Goal: Use online tool/utility: Utilize a website feature to perform a specific function

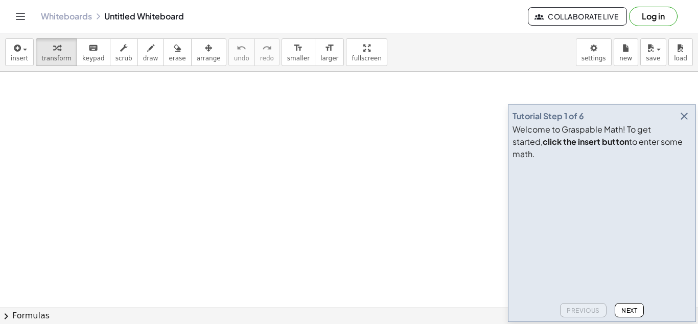
click at [684, 122] on icon "button" at bounding box center [684, 116] width 12 height 12
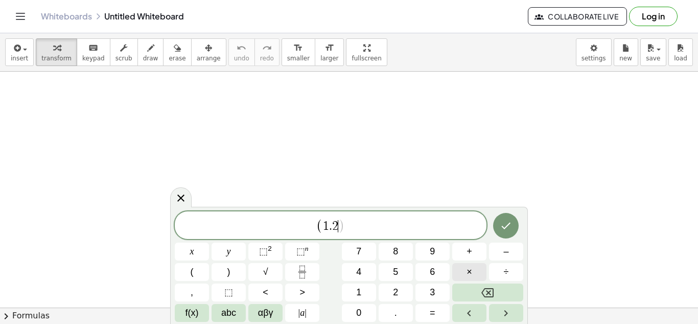
click at [477, 273] on button "×" at bounding box center [469, 272] width 34 height 18
click at [278, 244] on button "⬚ 2" at bounding box center [265, 251] width 34 height 18
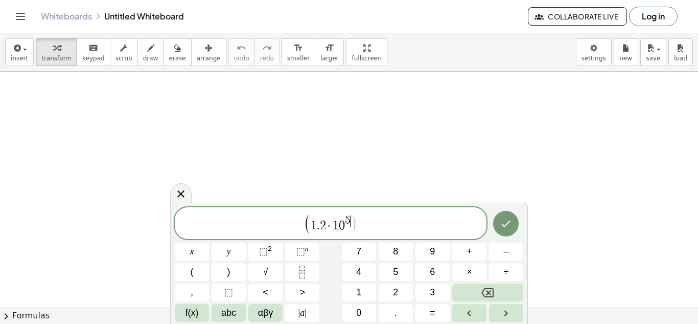
click at [358, 229] on span "( 1 . 2 · 1 0 5 ​ )" at bounding box center [331, 223] width 312 height 21
click at [471, 276] on span "×" at bounding box center [470, 272] width 6 height 14
click at [273, 249] on button "⬚ 2" at bounding box center [265, 251] width 34 height 18
click at [515, 222] on button "Done" at bounding box center [506, 224] width 26 height 26
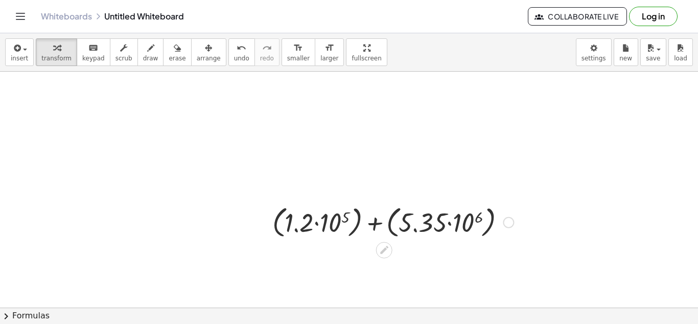
click at [330, 221] on div at bounding box center [392, 221] width 251 height 39
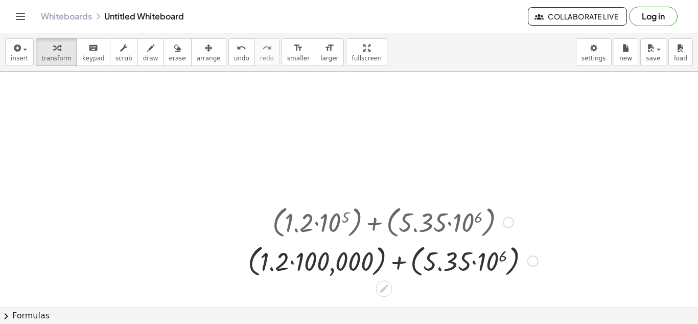
click at [299, 256] on div at bounding box center [393, 260] width 301 height 39
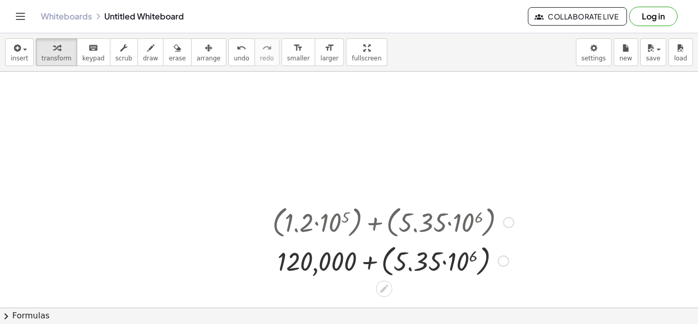
click at [469, 257] on div at bounding box center [392, 260] width 251 height 39
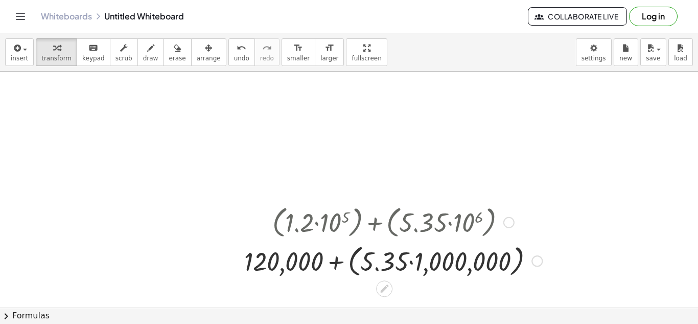
click at [414, 261] on div at bounding box center [393, 260] width 308 height 39
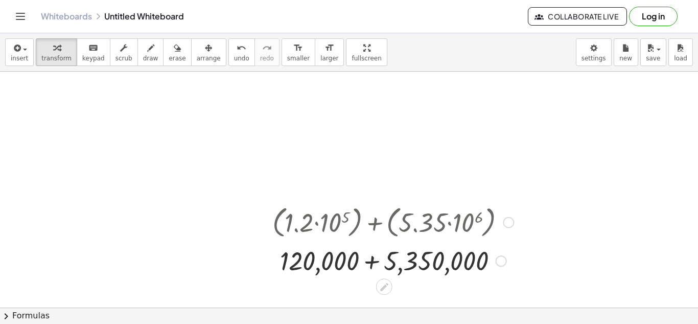
click at [373, 258] on div at bounding box center [392, 259] width 251 height 35
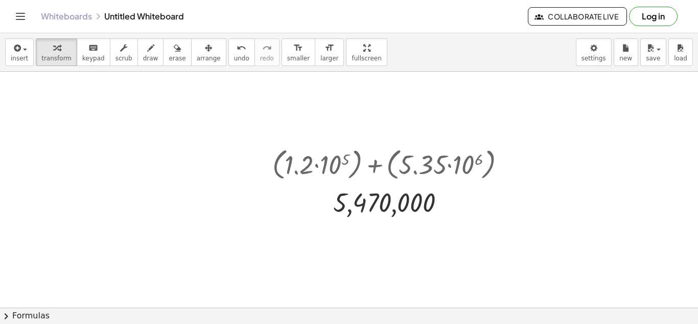
scroll to position [59, 0]
click at [441, 204] on div at bounding box center [445, 201] width 11 height 11
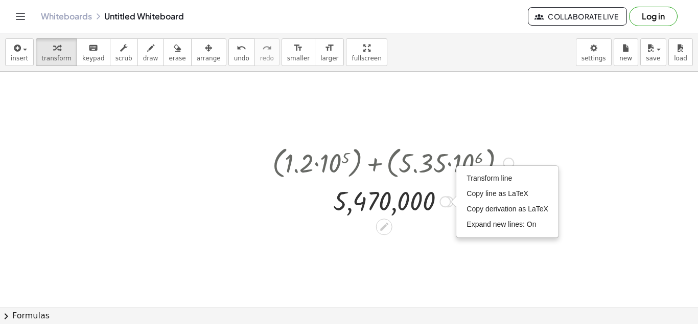
click at [428, 206] on div at bounding box center [392, 201] width 251 height 34
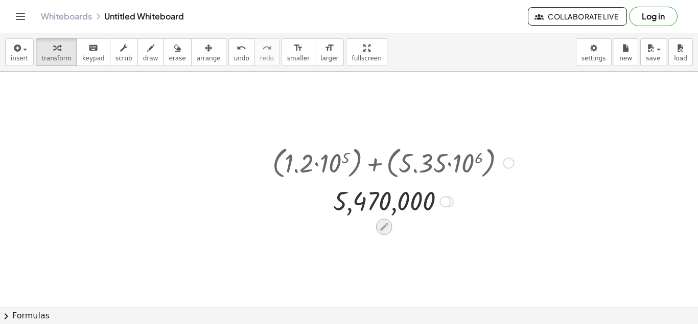
click at [378, 225] on div at bounding box center [384, 226] width 16 height 16
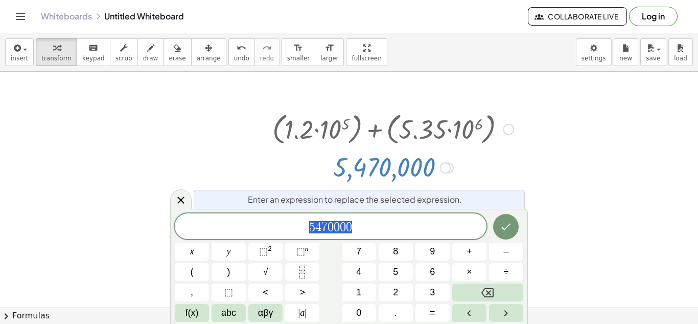
scroll to position [96, 0]
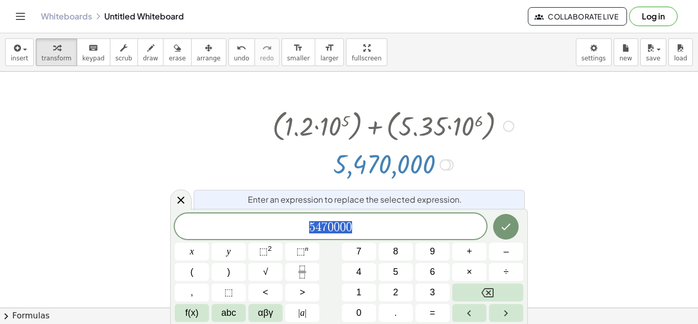
click at [378, 225] on span "5 4 7 0 0 0 0" at bounding box center [331, 227] width 312 height 14
click at [272, 312] on span "αβγ" at bounding box center [265, 313] width 15 height 14
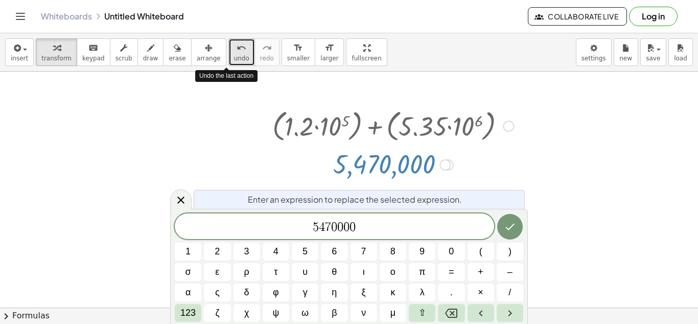
click at [237, 49] on icon "undo" at bounding box center [242, 48] width 10 height 12
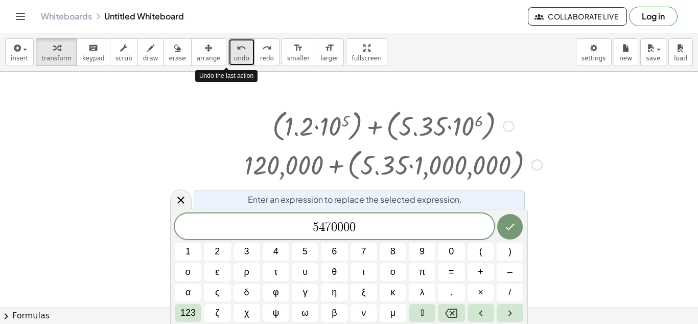
click at [237, 49] on icon "undo" at bounding box center [242, 48] width 10 height 12
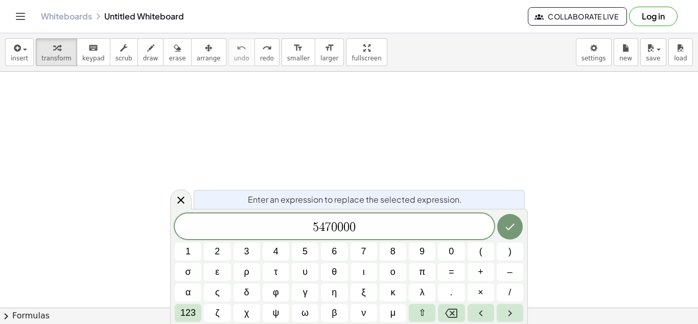
click at [192, 200] on div at bounding box center [349, 244] width 698 height 538
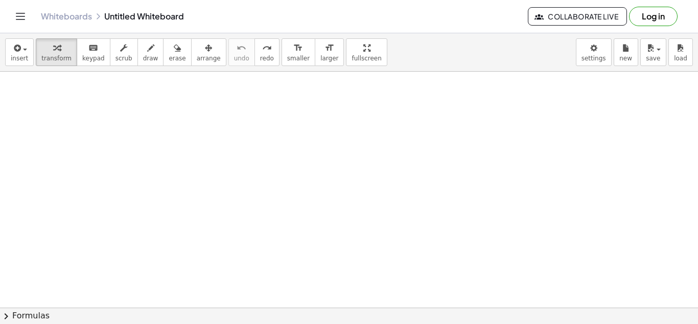
scroll to position [59, 0]
click at [192, 200] on div at bounding box center [349, 247] width 698 height 471
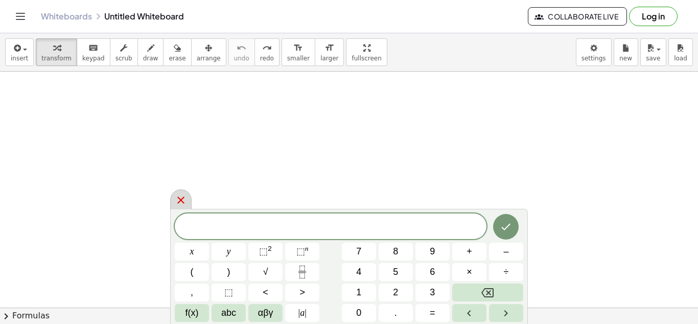
click at [183, 197] on icon at bounding box center [180, 199] width 7 height 7
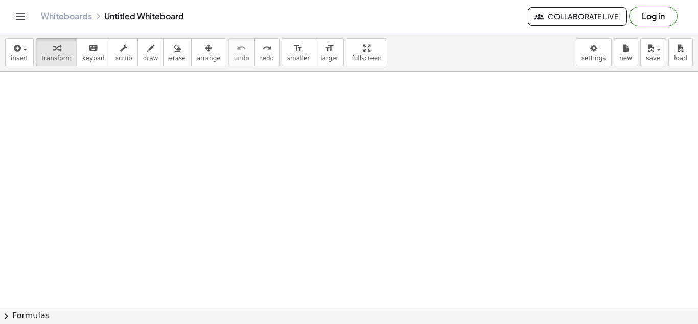
scroll to position [86, 0]
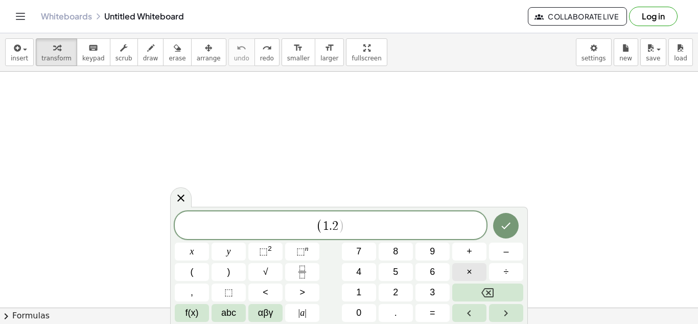
click at [456, 268] on button "×" at bounding box center [469, 272] width 34 height 18
click at [282, 246] on button "⬚ 2" at bounding box center [265, 251] width 34 height 18
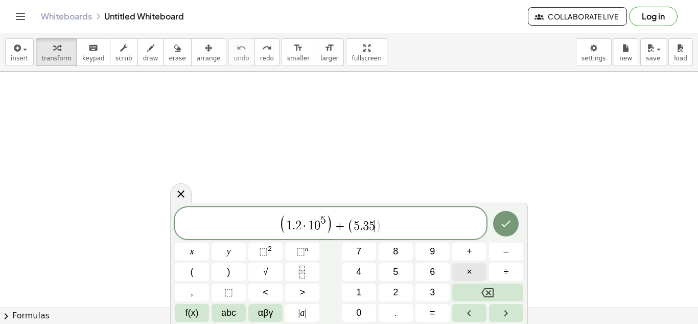
click at [473, 266] on button "×" at bounding box center [469, 272] width 34 height 18
click at [274, 252] on button "⬚ 2" at bounding box center [265, 251] width 34 height 18
click at [509, 227] on icon "Done" at bounding box center [506, 223] width 12 height 12
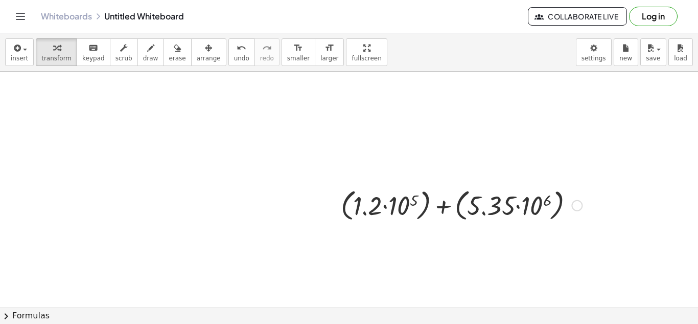
click at [411, 200] on div at bounding box center [461, 204] width 251 height 39
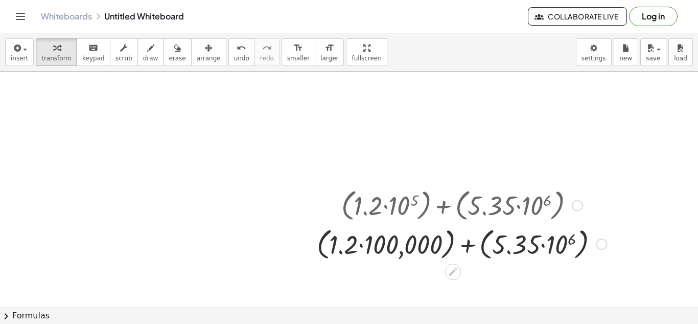
click at [568, 237] on div at bounding box center [462, 243] width 301 height 39
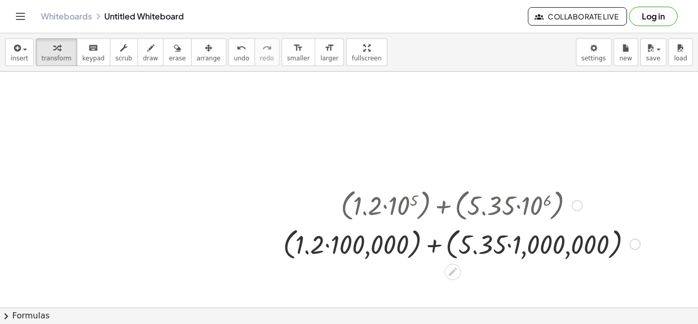
click at [508, 244] on div at bounding box center [461, 243] width 367 height 39
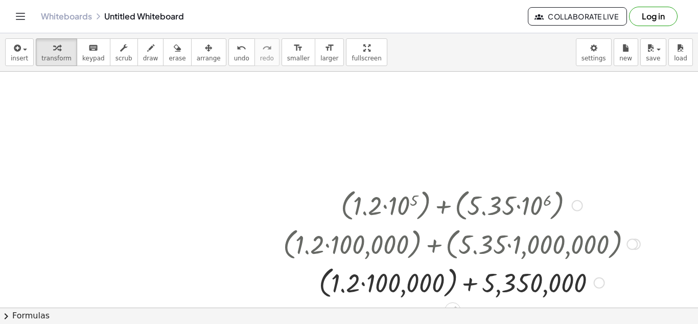
click at [365, 279] on div at bounding box center [461, 281] width 367 height 39
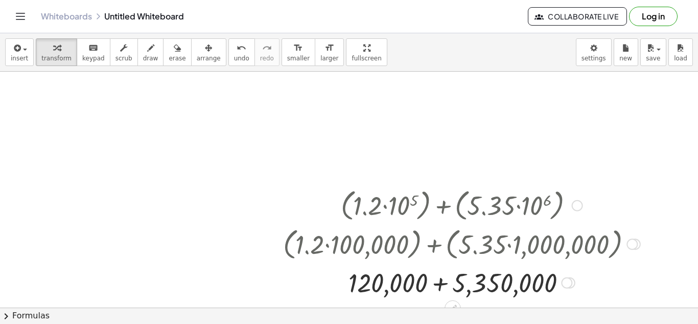
click at [443, 284] on div at bounding box center [461, 281] width 367 height 35
